Goal: Task Accomplishment & Management: Use online tool/utility

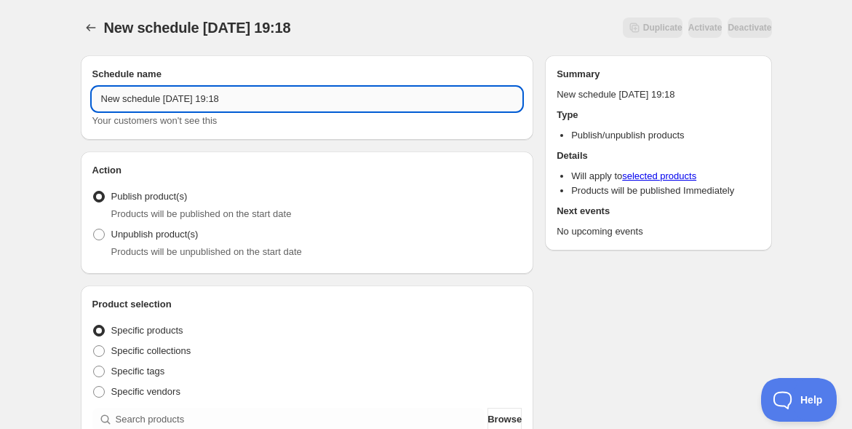
click at [206, 101] on input "New schedule [DATE] 19:18" at bounding box center [307, 98] width 430 height 23
paste input "10/1-3[PERSON_NAME]イベント@北海道オープン＆アーカイブ"
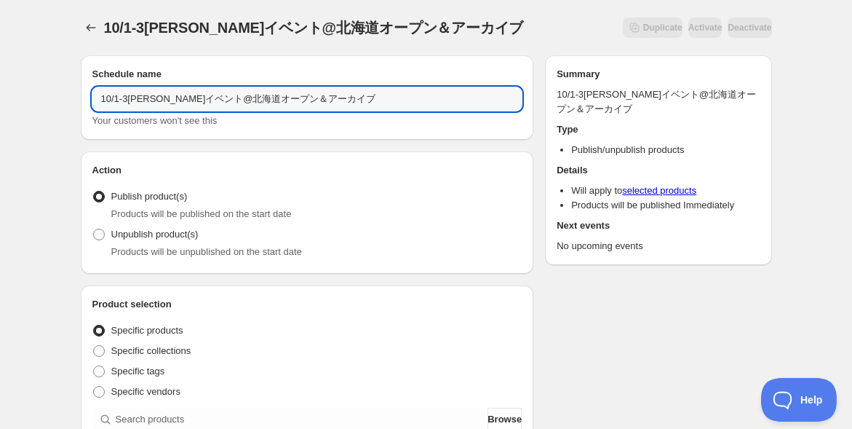
type input "10/1-3[PERSON_NAME]イベント@北海道オープン＆アーカイブ"
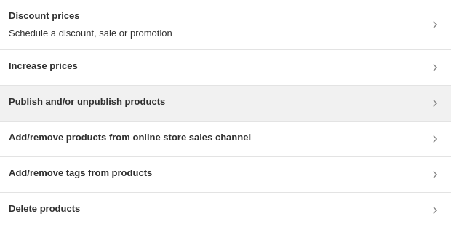
click at [229, 95] on div "Publish and/or unpublish products" at bounding box center [226, 103] width 434 height 17
